Goal: Transaction & Acquisition: Purchase product/service

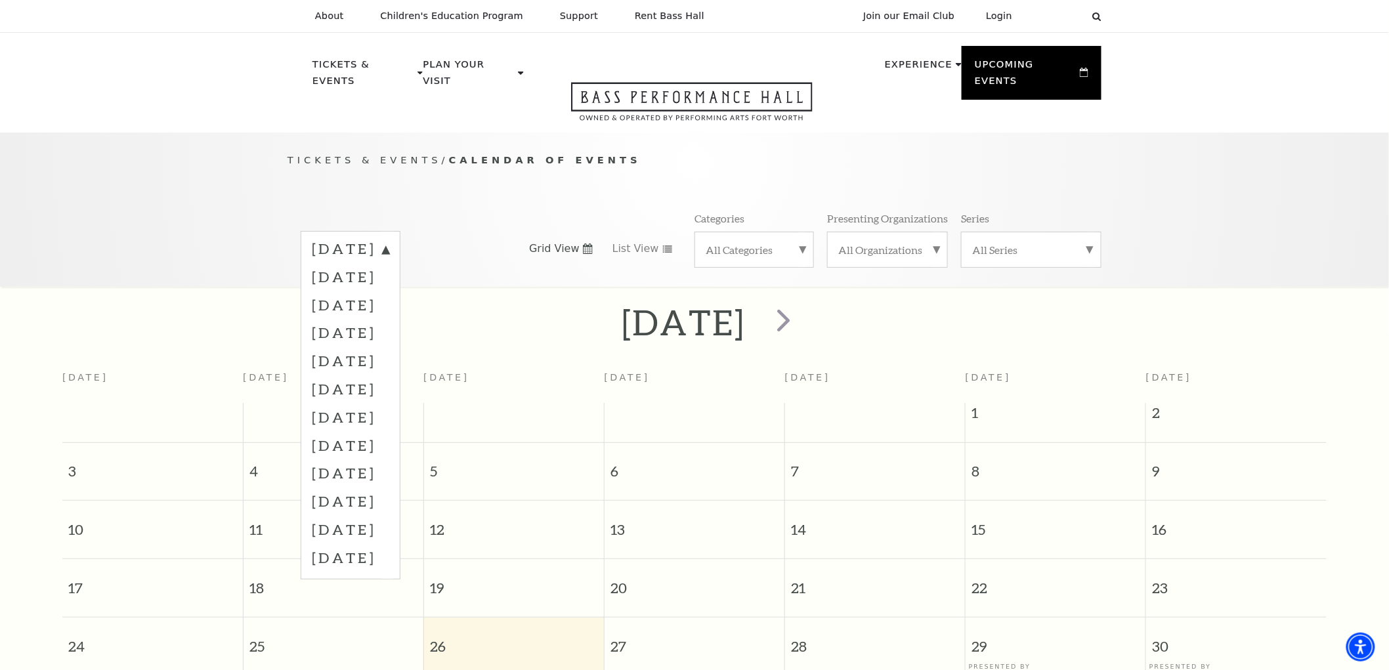
scroll to position [116, 0]
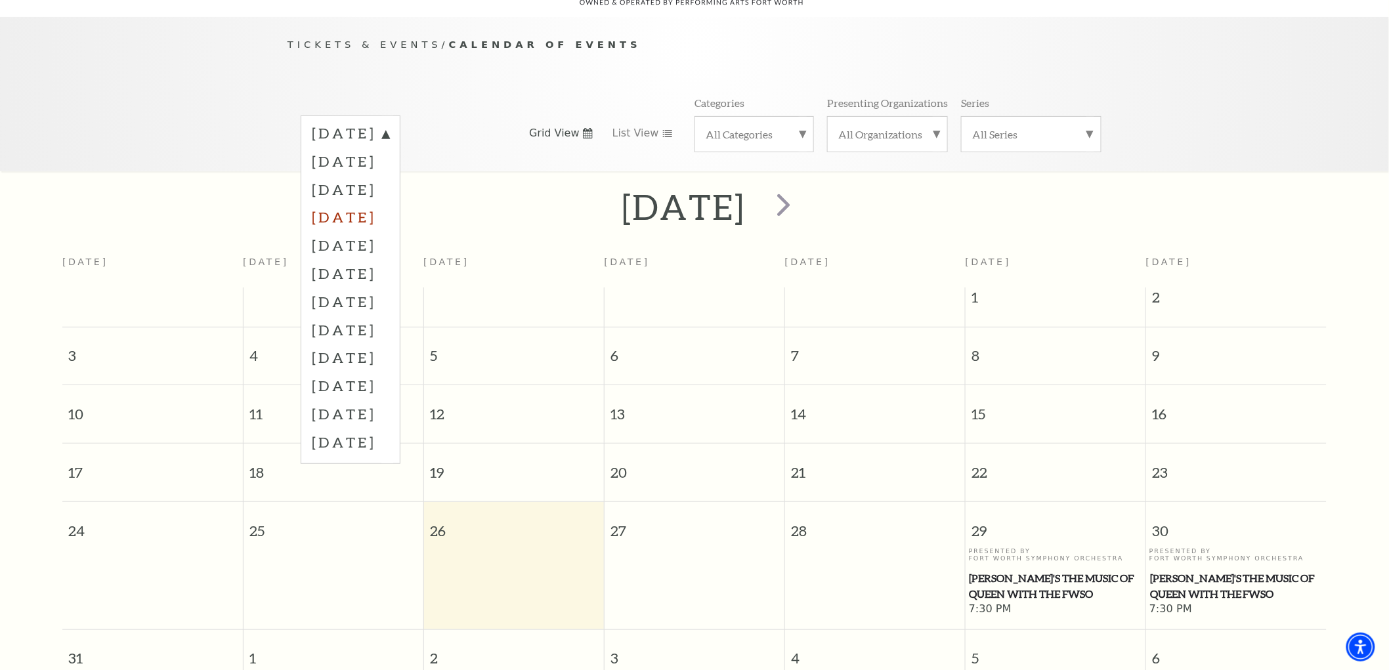
click at [388, 203] on label "November 2025" at bounding box center [350, 217] width 77 height 28
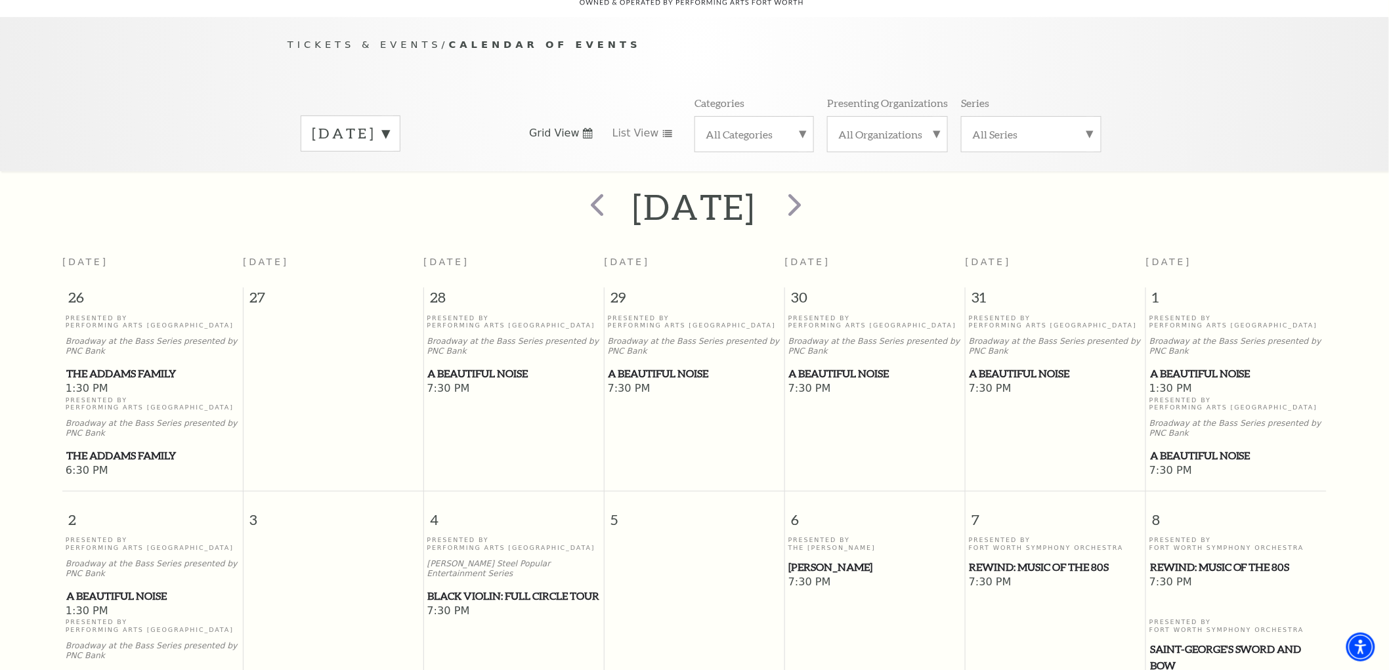
click at [853, 366] on span "A Beautiful Noise" at bounding box center [875, 374] width 173 height 16
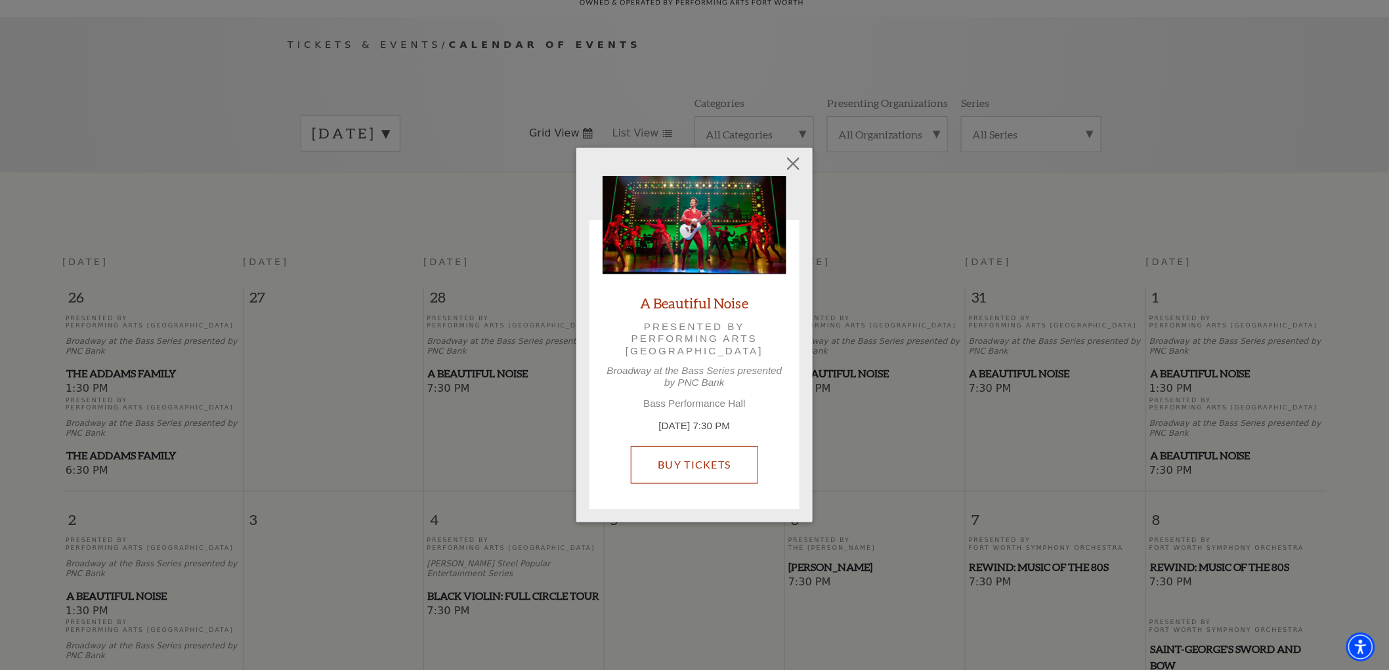
click at [697, 463] on link "Buy Tickets" at bounding box center [694, 464] width 127 height 37
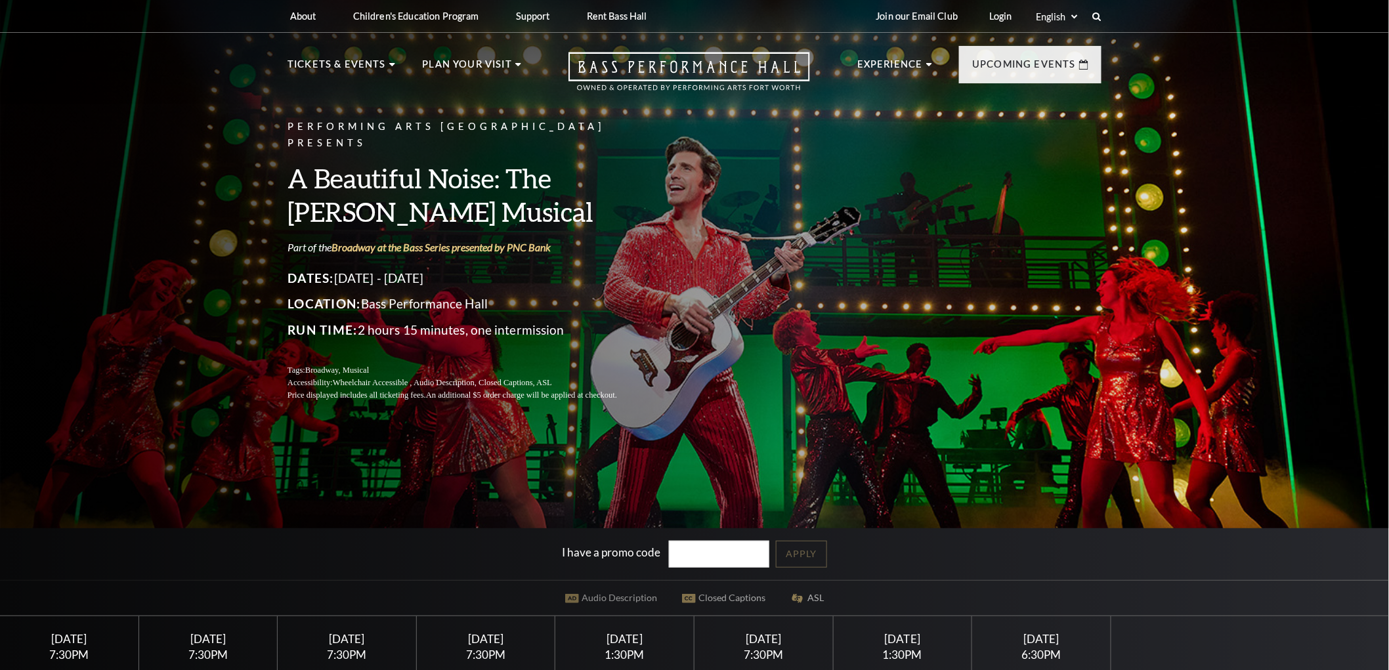
scroll to position [291, 0]
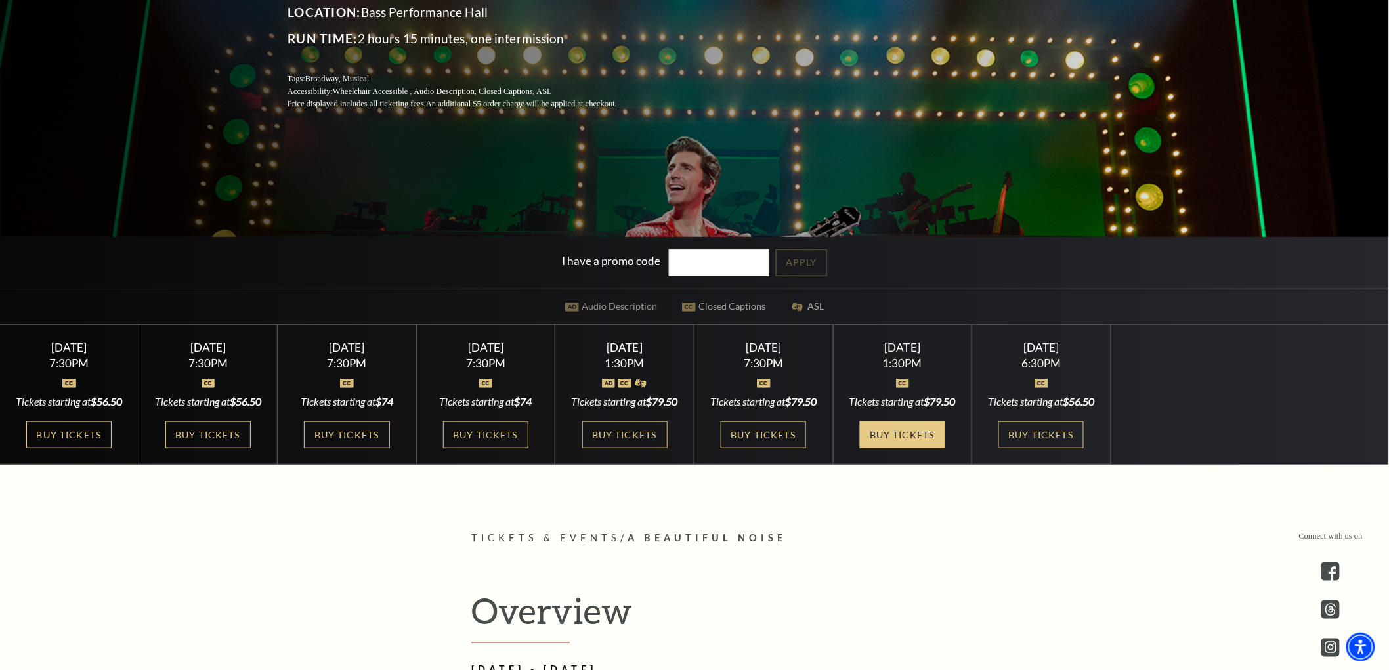
click at [914, 448] on link "Buy Tickets" at bounding box center [902, 434] width 85 height 27
click at [891, 444] on link "Buy Tickets" at bounding box center [902, 434] width 85 height 27
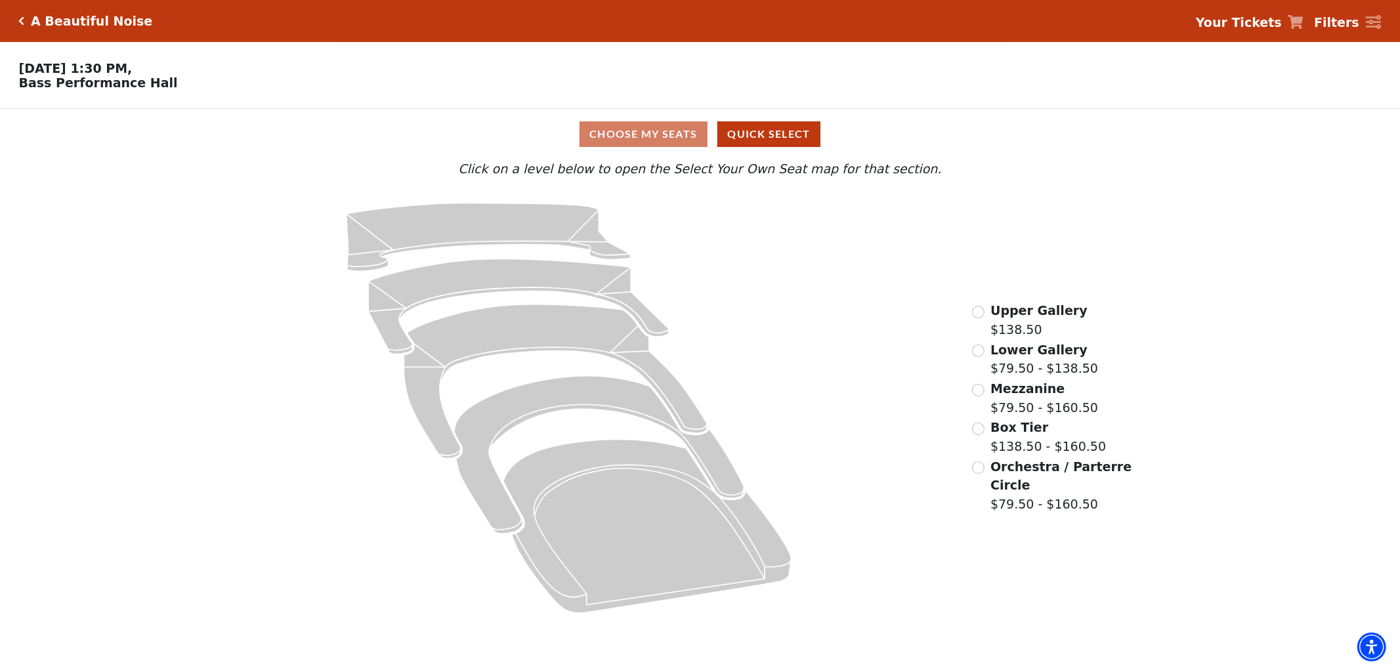
click at [975, 348] on div "Lower Gallery $79.50 - $138.50" at bounding box center [1035, 359] width 127 height 37
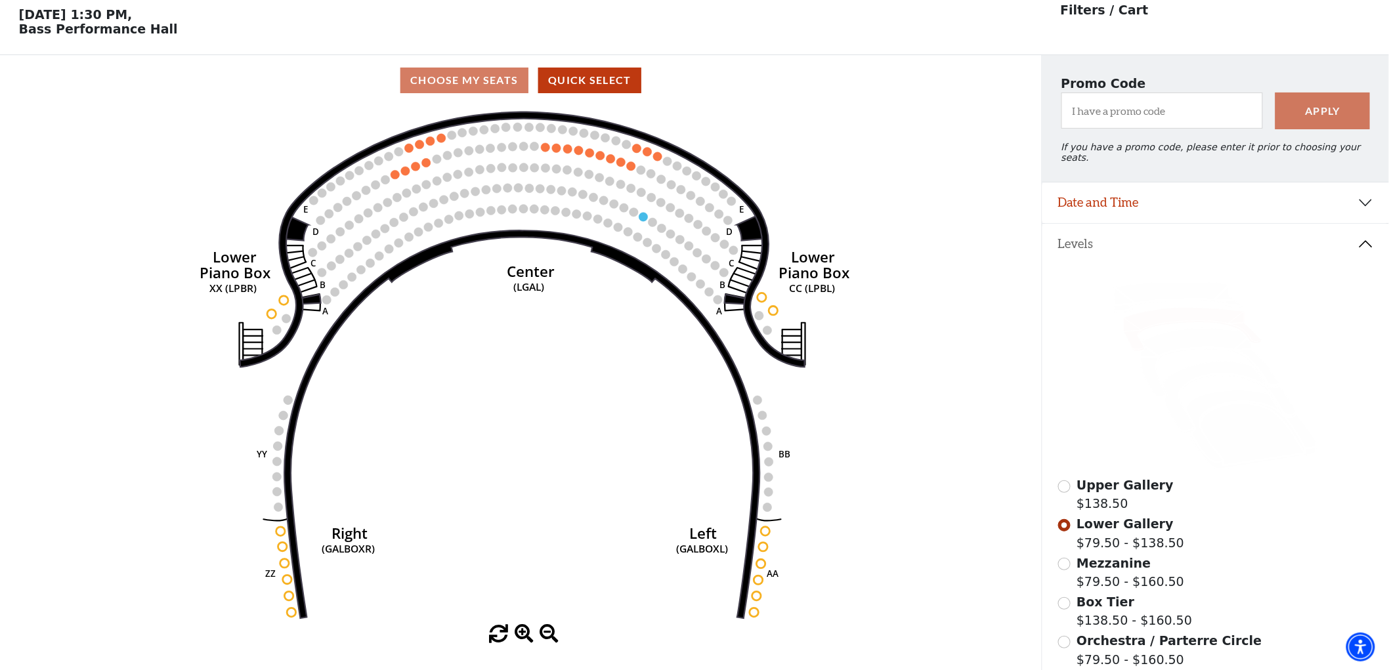
scroll to position [60, 0]
